Goal: Navigation & Orientation: Understand site structure

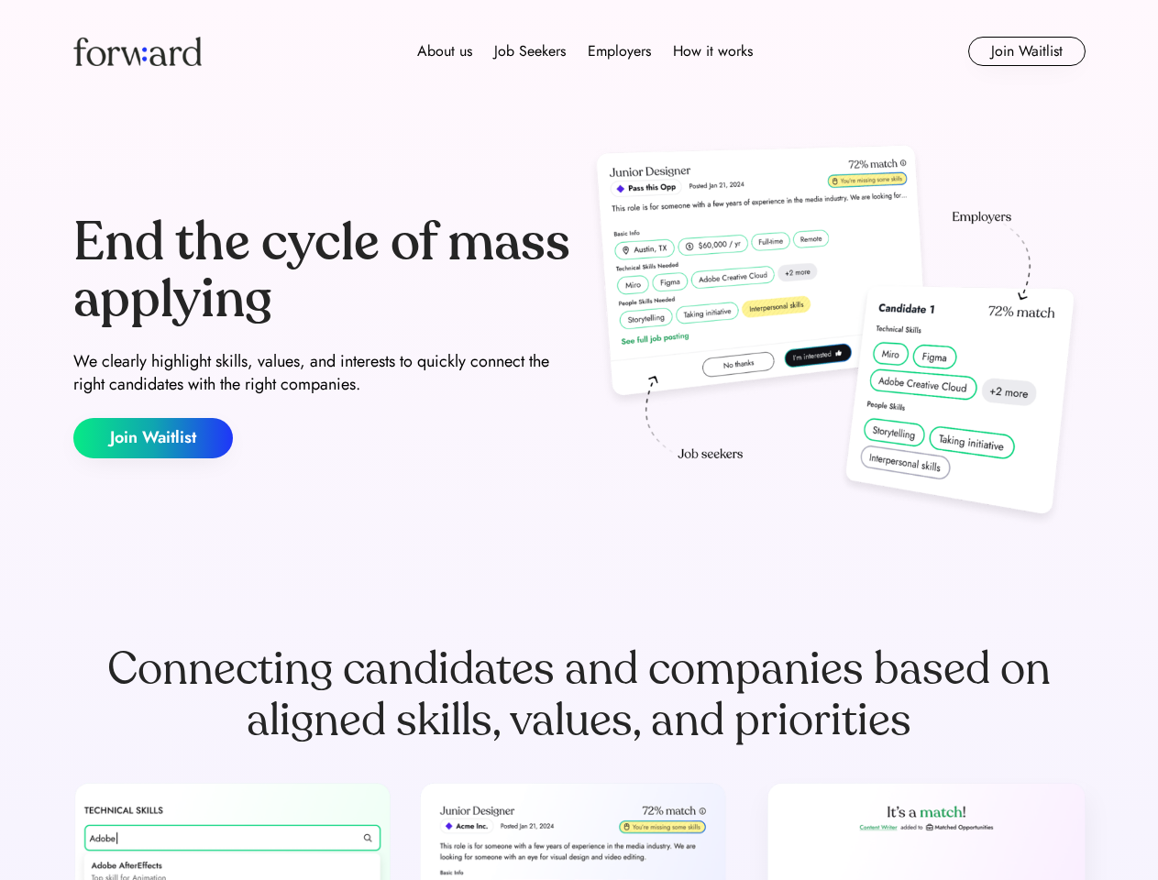
click at [579, 440] on div "End the cycle of mass applying We clearly highlight skills, values, and interes…" at bounding box center [579, 336] width 1013 height 394
click at [580, 51] on div "About us Job Seekers Employers How it works" at bounding box center [585, 51] width 723 height 22
click at [138, 51] on img at bounding box center [137, 51] width 128 height 29
click at [585, 51] on div "About us Job Seekers Employers How it works" at bounding box center [585, 51] width 723 height 22
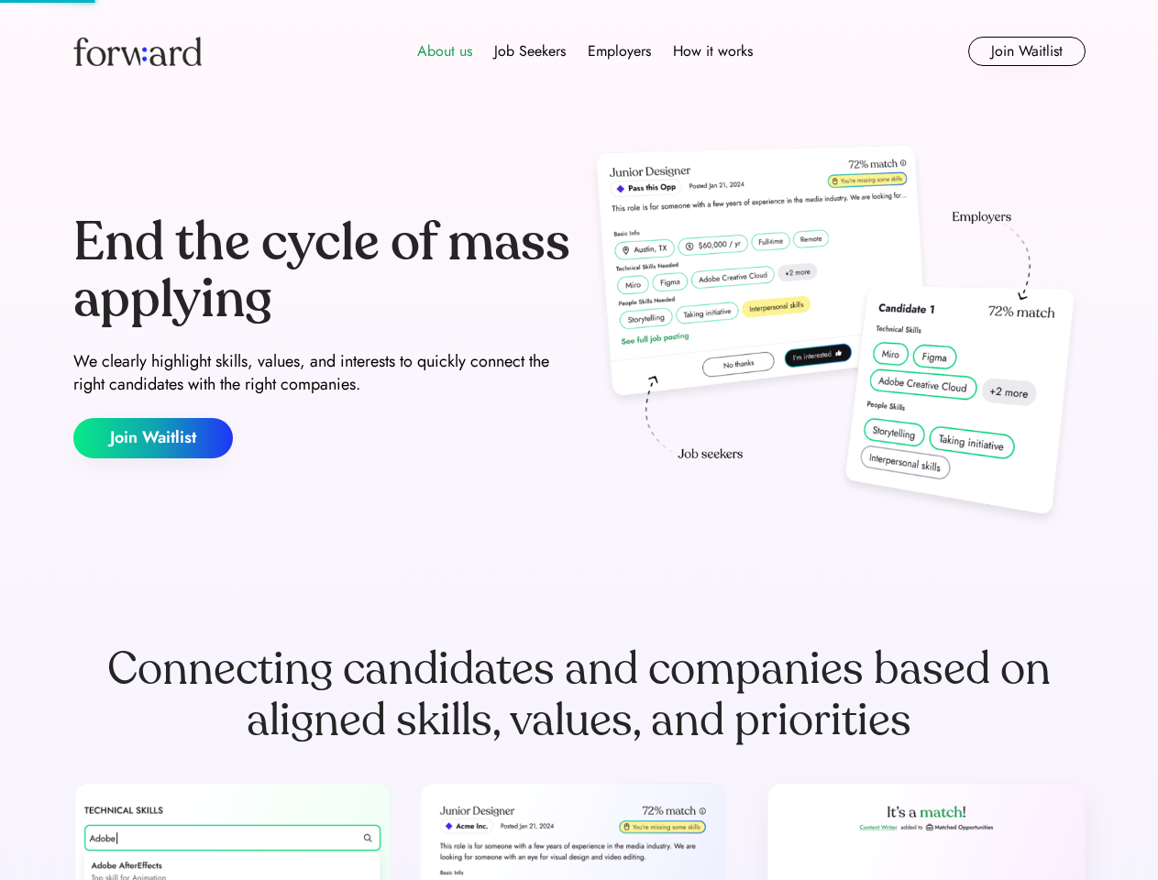
click at [445, 51] on div "About us" at bounding box center [444, 51] width 55 height 22
click at [530, 51] on div "Job Seekers" at bounding box center [530, 51] width 72 height 22
click at [619, 51] on div "Employers" at bounding box center [619, 51] width 63 height 22
click at [712, 51] on div "How it works" at bounding box center [713, 51] width 80 height 22
click at [1026, 51] on button "Join Waitlist" at bounding box center [1027, 51] width 117 height 29
